Goal: Information Seeking & Learning: Check status

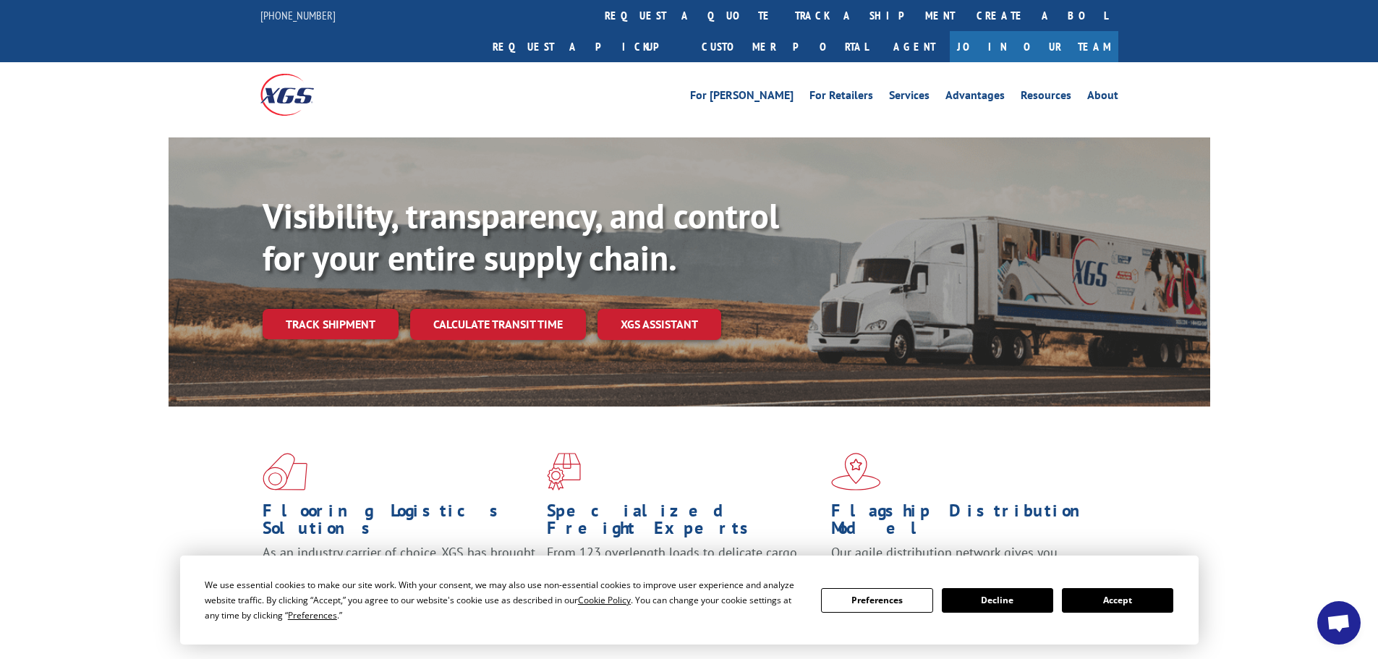
click at [784, 18] on link "track a shipment" at bounding box center [875, 15] width 182 height 31
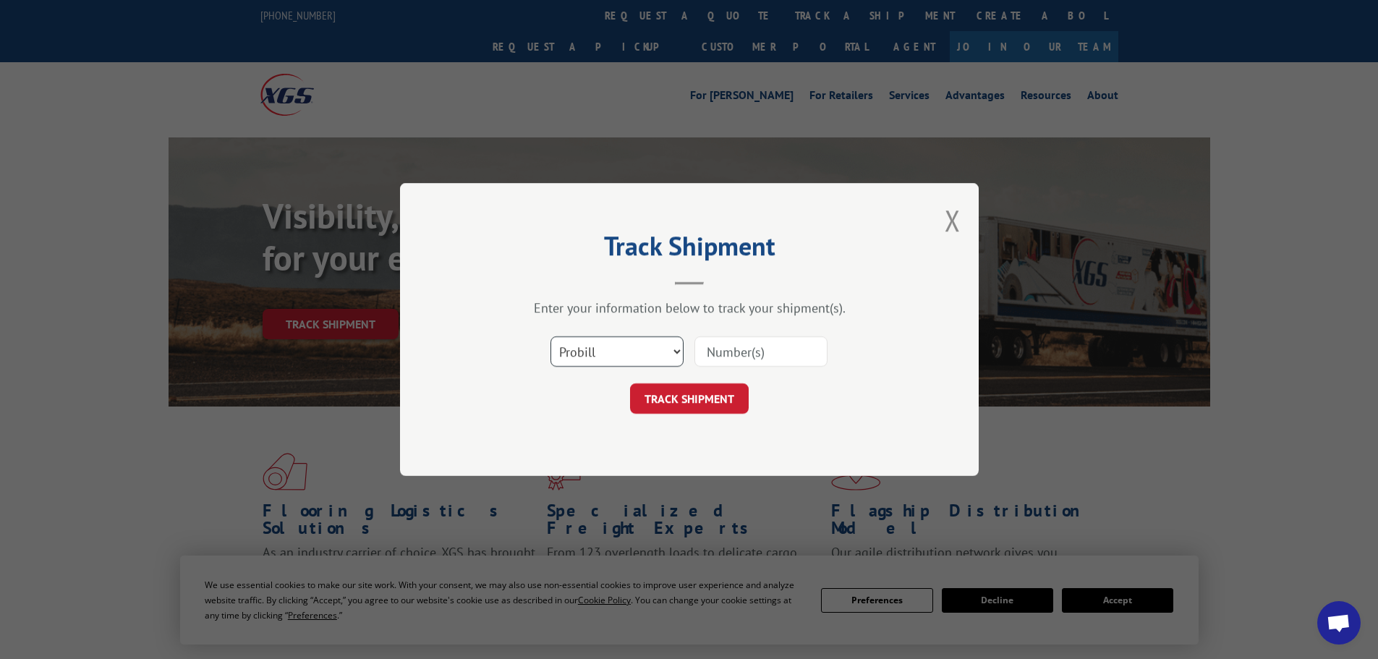
click at [631, 341] on select "Select category... Probill BOL PO" at bounding box center [616, 351] width 133 height 30
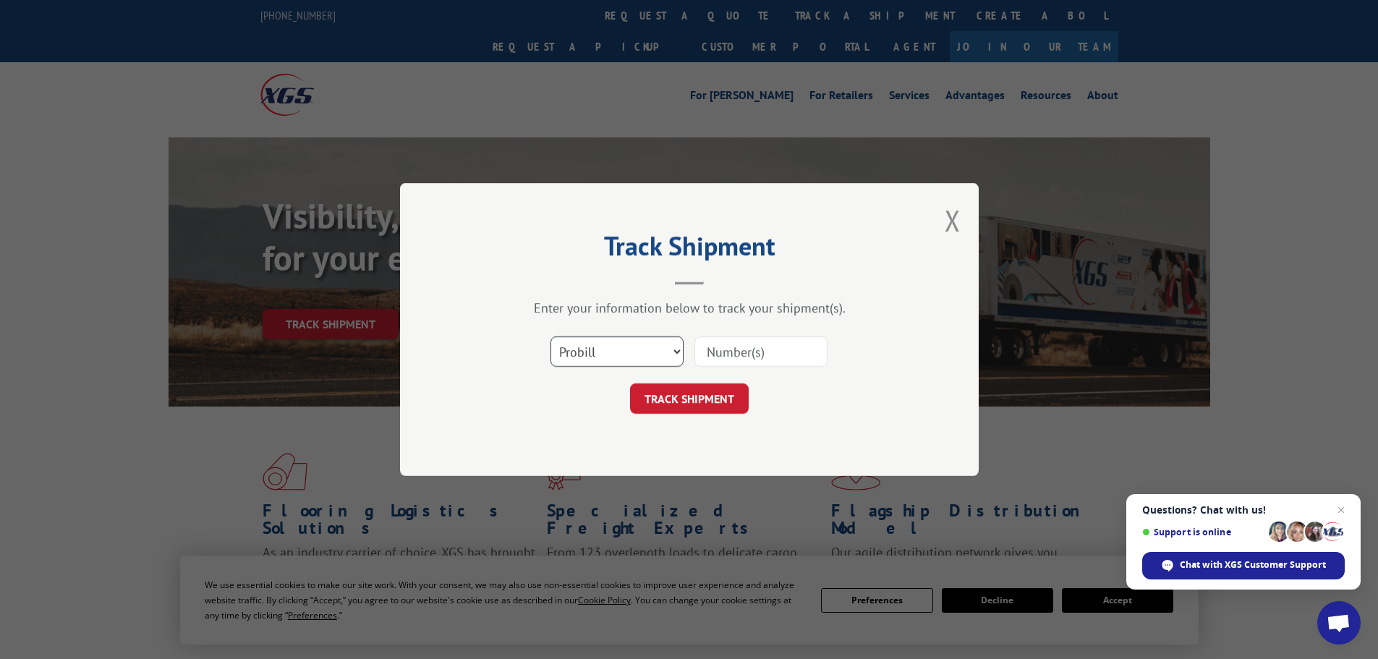
select select "bol"
click at [550, 336] on select "Select category... Probill BOL PO" at bounding box center [616, 351] width 133 height 30
paste input "5513783"
type input "5513783"
click at [676, 404] on button "TRACK SHIPMENT" at bounding box center [689, 398] width 119 height 30
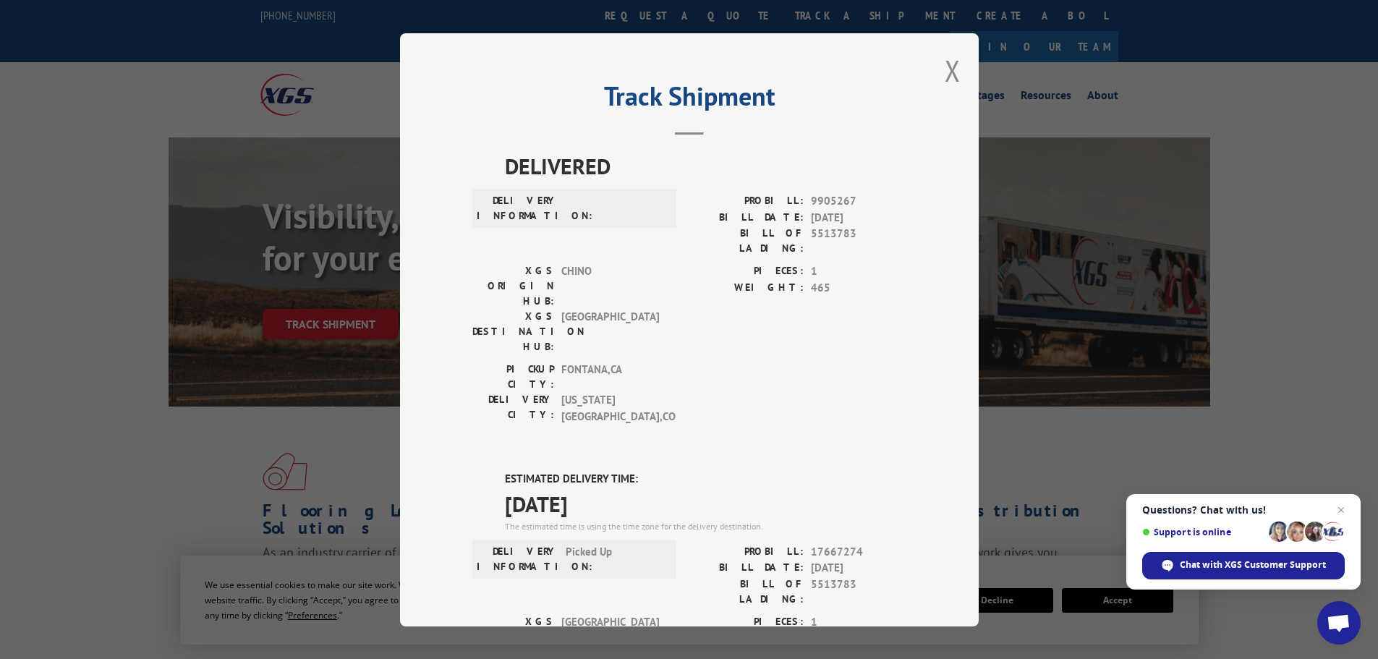
drag, startPoint x: 624, startPoint y: 430, endPoint x: 480, endPoint y: 399, distance: 147.1
copy div "ESTIMATED DELIVERY TIME: [DATE]"
